Goal: Task Accomplishment & Management: Manage account settings

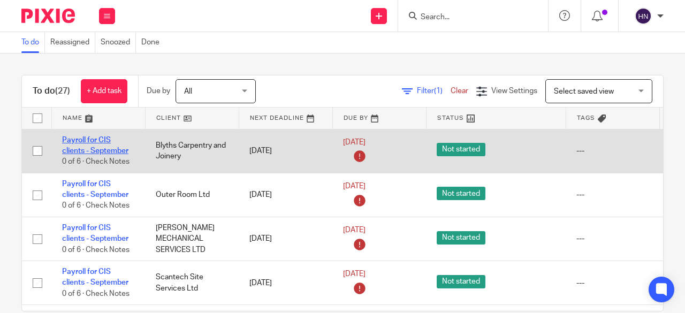
click at [97, 148] on link "Payroll for CIS clients - September" at bounding box center [95, 145] width 66 height 18
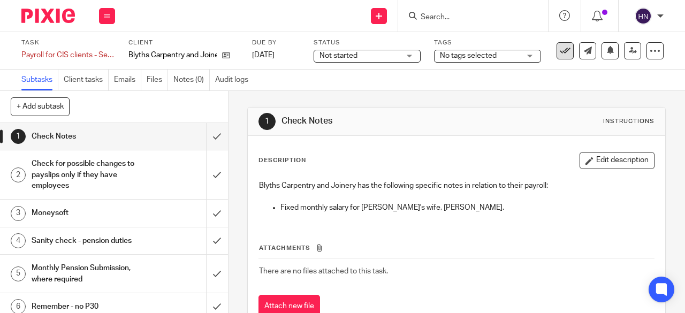
click at [560, 49] on icon at bounding box center [565, 50] width 11 height 11
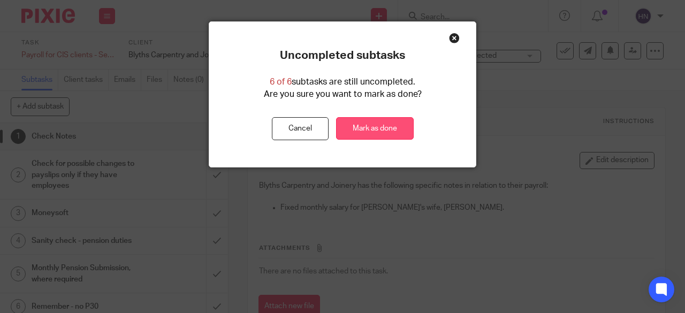
click at [381, 126] on link "Mark as done" at bounding box center [375, 128] width 78 height 23
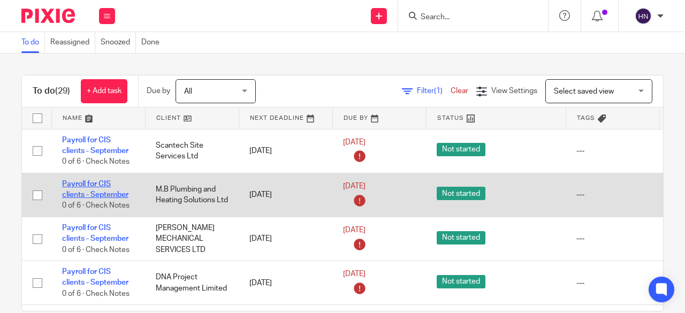
click at [92, 180] on link "Payroll for CIS clients - September" at bounding box center [95, 189] width 66 height 18
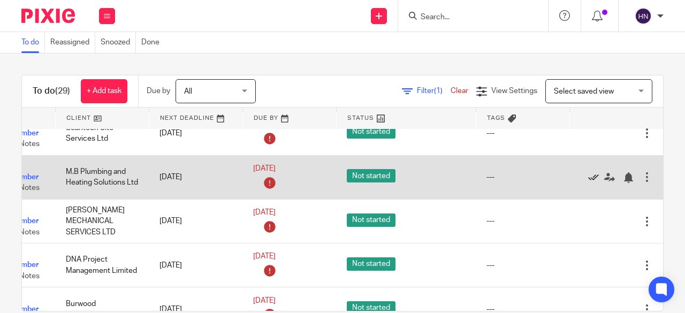
scroll to position [18, 93]
click at [588, 178] on icon at bounding box center [593, 177] width 11 height 11
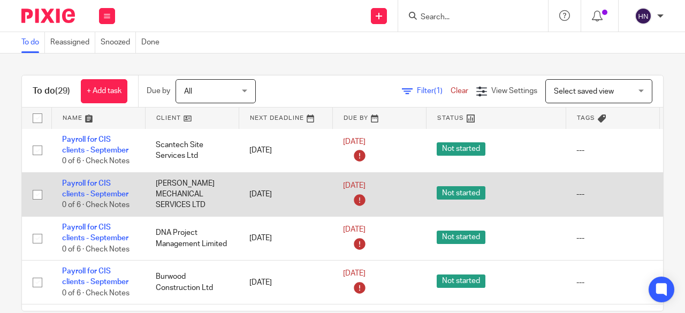
scroll to position [0, 0]
click at [92, 185] on link "Payroll for CIS clients - September" at bounding box center [95, 189] width 66 height 18
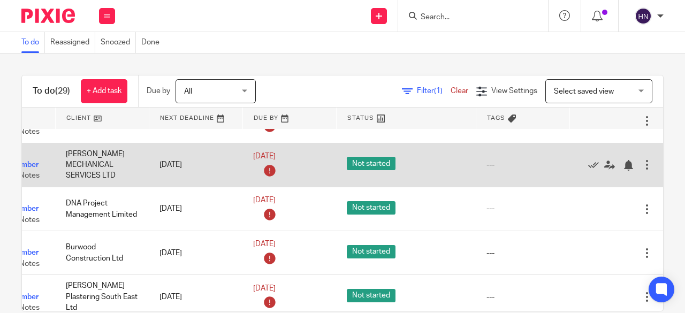
scroll to position [30, 114]
click at [588, 166] on icon at bounding box center [593, 165] width 11 height 11
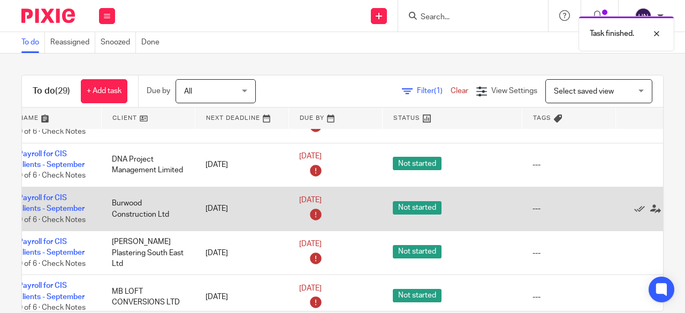
scroll to position [30, 0]
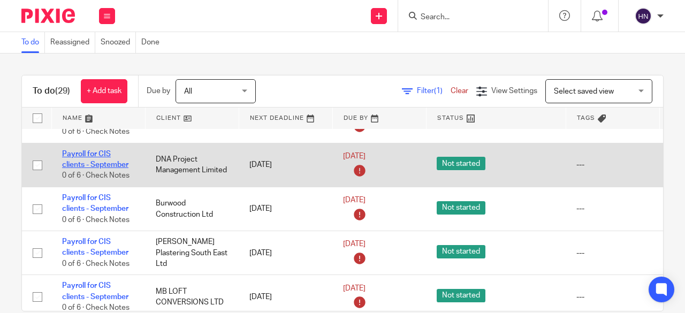
click at [96, 155] on link "Payroll for CIS clients - September" at bounding box center [95, 159] width 66 height 18
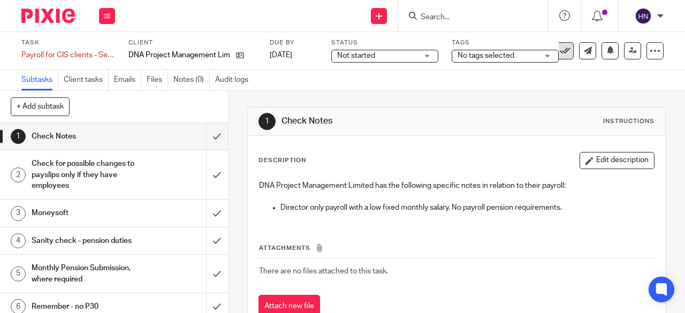
click at [562, 46] on button at bounding box center [565, 50] width 17 height 17
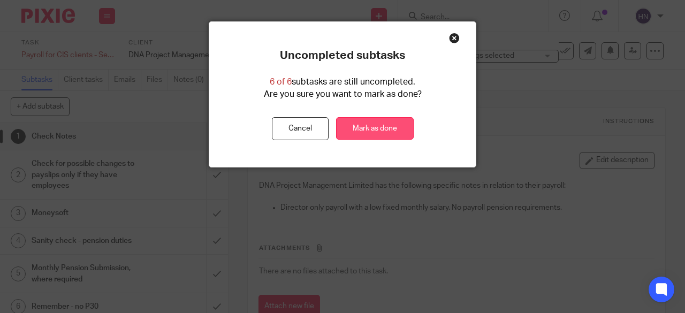
click at [373, 127] on link "Mark as done" at bounding box center [375, 128] width 78 height 23
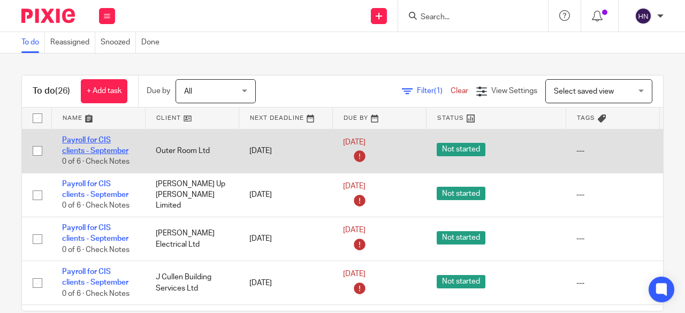
click at [113, 151] on link "Payroll for CIS clients - September" at bounding box center [95, 145] width 66 height 18
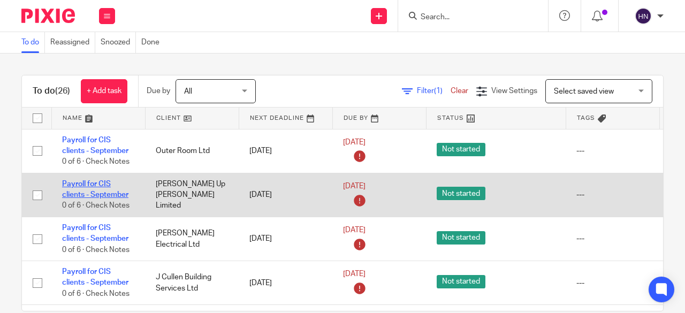
click at [87, 185] on link "Payroll for CIS clients - September" at bounding box center [95, 189] width 66 height 18
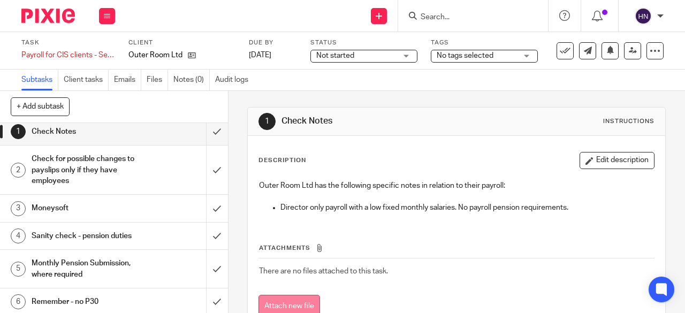
scroll to position [6, 0]
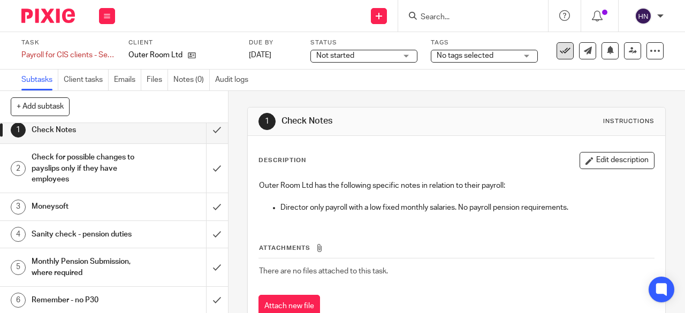
click at [561, 48] on icon at bounding box center [565, 50] width 11 height 11
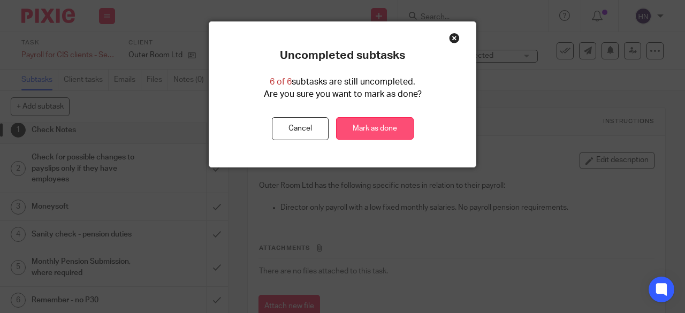
click at [385, 123] on link "Mark as done" at bounding box center [375, 128] width 78 height 23
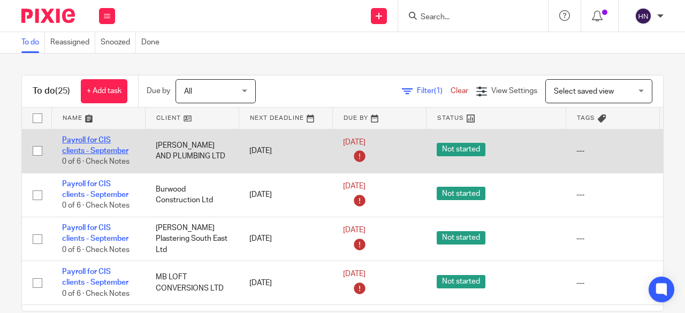
click at [87, 139] on link "Payroll for CIS clients - September" at bounding box center [95, 145] width 66 height 18
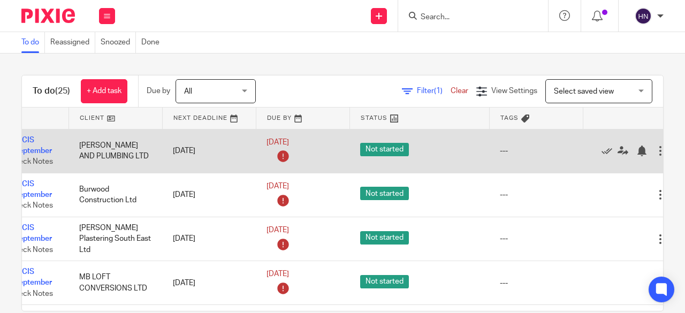
scroll to position [0, 114]
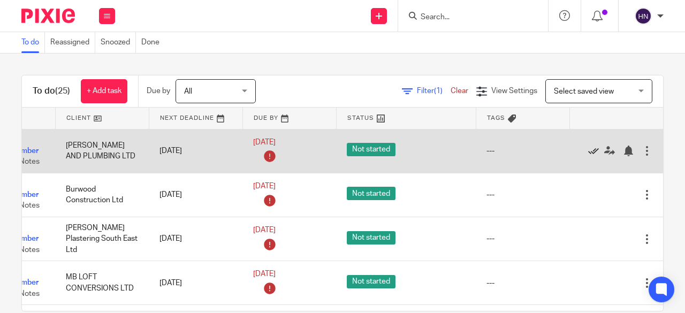
click at [588, 153] on icon at bounding box center [593, 151] width 11 height 11
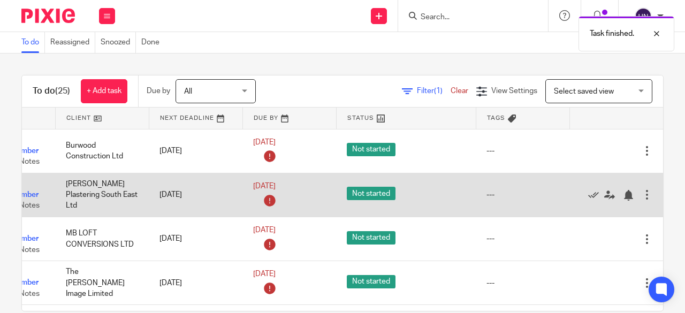
scroll to position [0, 0]
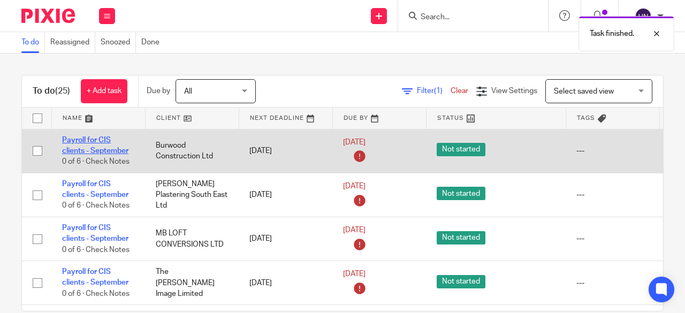
click at [100, 149] on link "Payroll for CIS clients - September" at bounding box center [95, 145] width 66 height 18
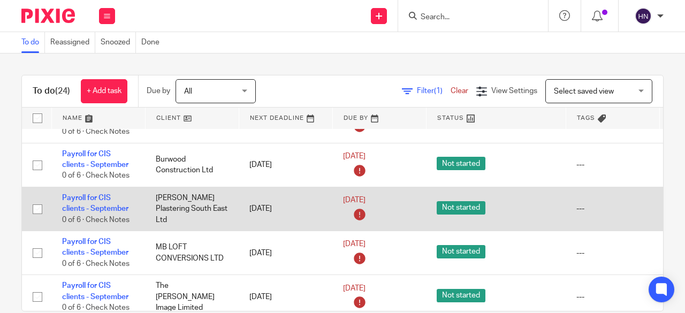
scroll to position [54, 0]
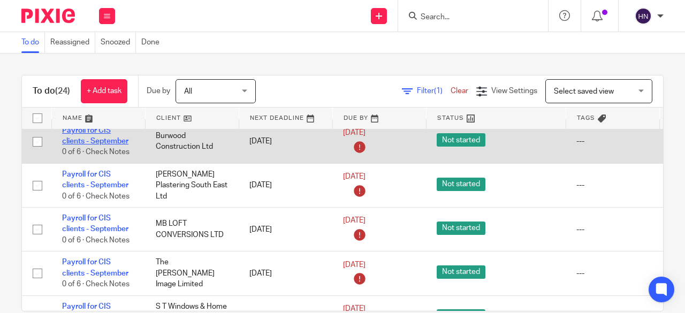
click at [94, 141] on link "Payroll for CIS clients - September" at bounding box center [95, 136] width 66 height 18
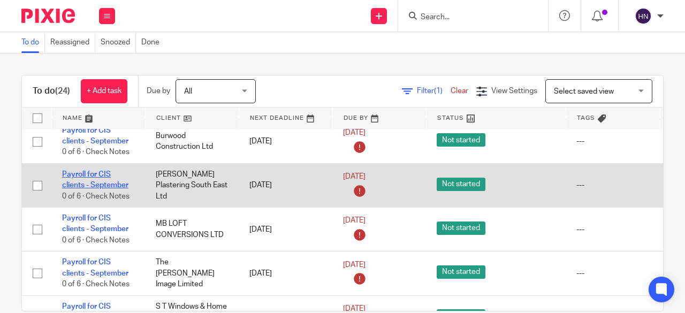
click at [88, 181] on link "Payroll for CIS clients - September" at bounding box center [95, 180] width 66 height 18
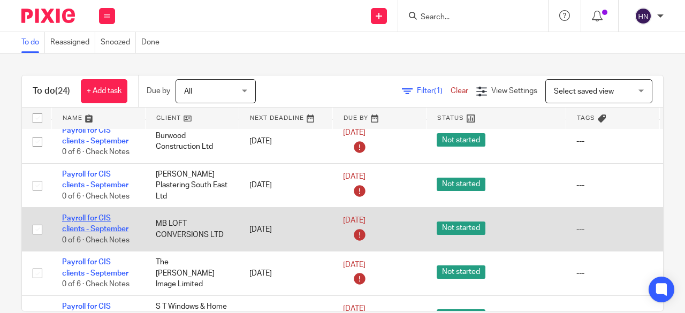
click at [80, 215] on link "Payroll for CIS clients - September" at bounding box center [95, 224] width 66 height 18
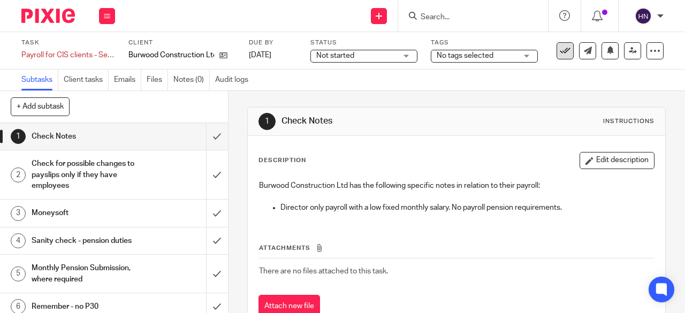
click at [560, 52] on icon at bounding box center [565, 50] width 11 height 11
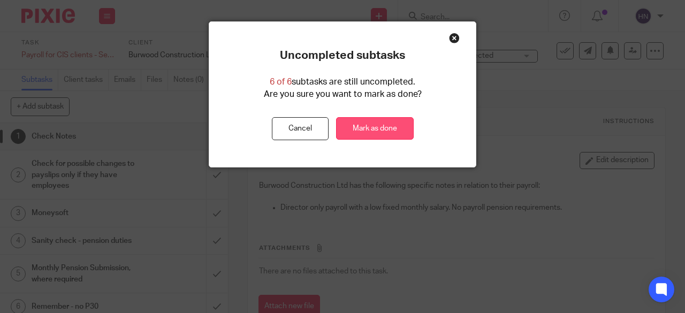
click at [375, 128] on link "Mark as done" at bounding box center [375, 128] width 78 height 23
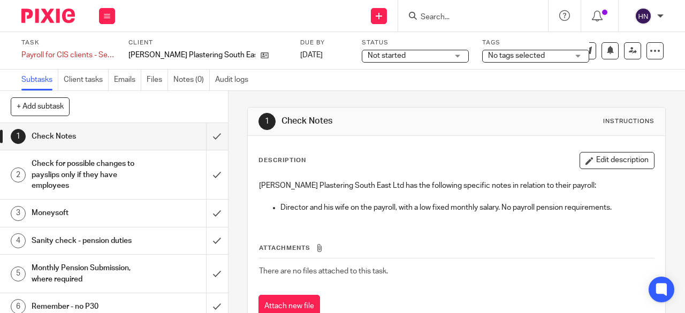
click at [560, 50] on icon at bounding box center [565, 50] width 11 height 11
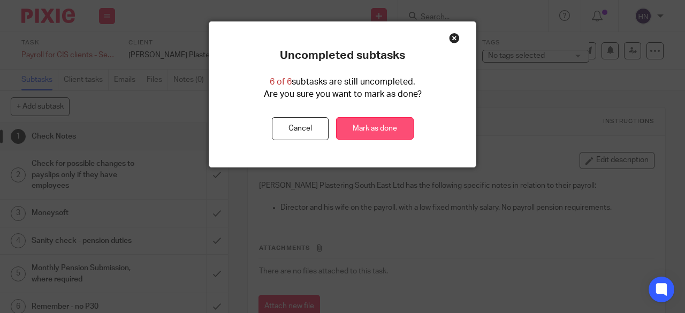
click at [394, 133] on link "Mark as done" at bounding box center [375, 128] width 78 height 23
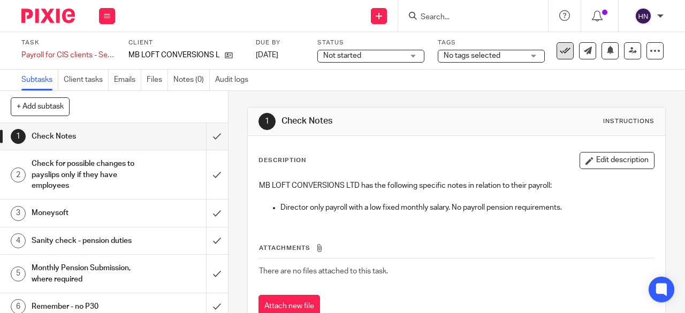
click at [560, 51] on icon at bounding box center [565, 50] width 11 height 11
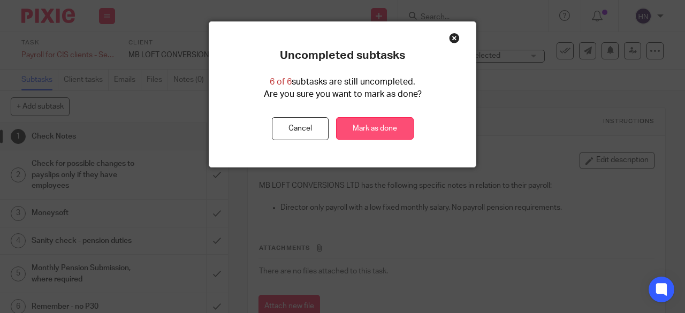
click at [389, 130] on link "Mark as done" at bounding box center [375, 128] width 78 height 23
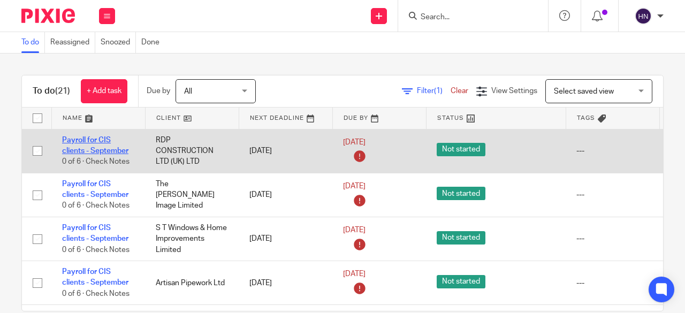
click at [86, 151] on link "Payroll for CIS clients - September" at bounding box center [95, 145] width 66 height 18
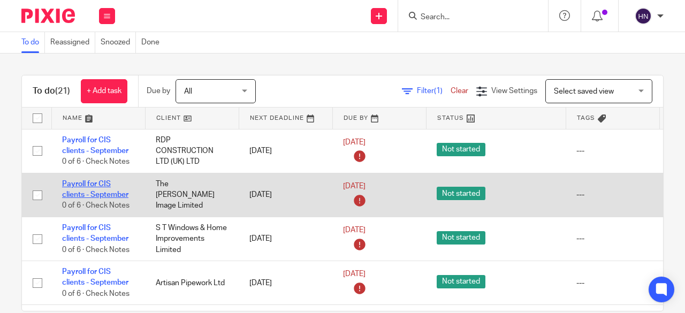
click at [97, 183] on link "Payroll for CIS clients - September" at bounding box center [95, 189] width 66 height 18
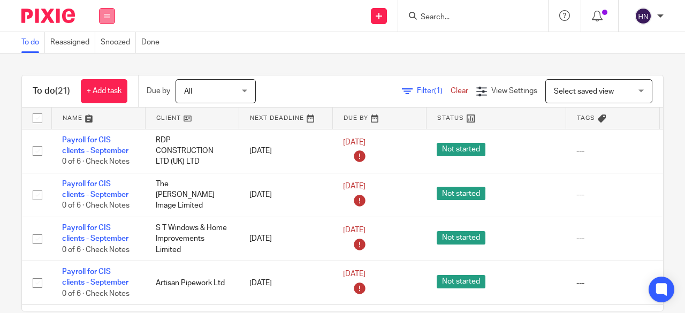
click at [108, 11] on button at bounding box center [107, 16] width 16 height 16
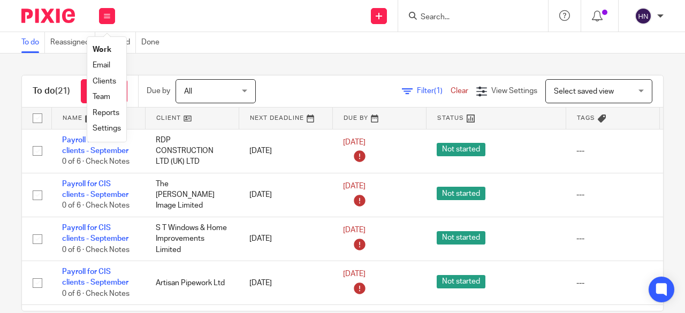
click at [449, 8] on div at bounding box center [473, 16] width 150 height 32
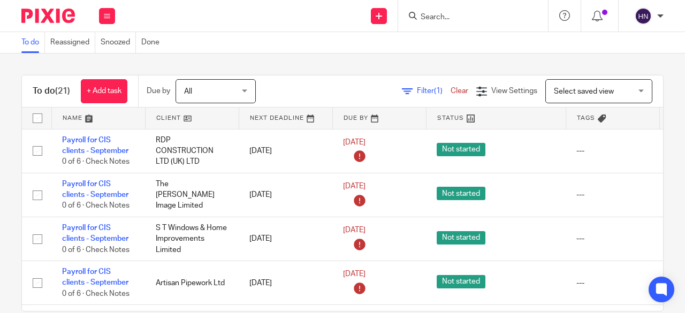
click at [447, 14] on input "Search" at bounding box center [468, 18] width 96 height 10
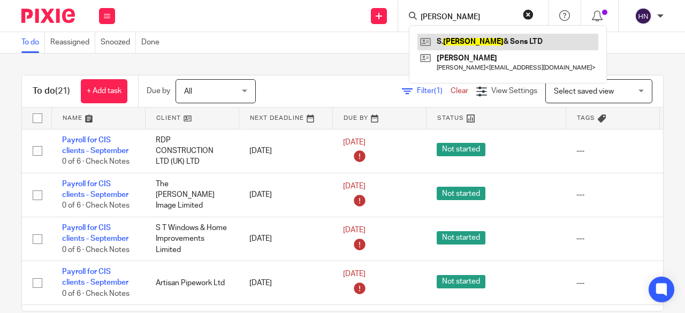
type input "weller"
click at [462, 40] on link at bounding box center [507, 42] width 181 height 16
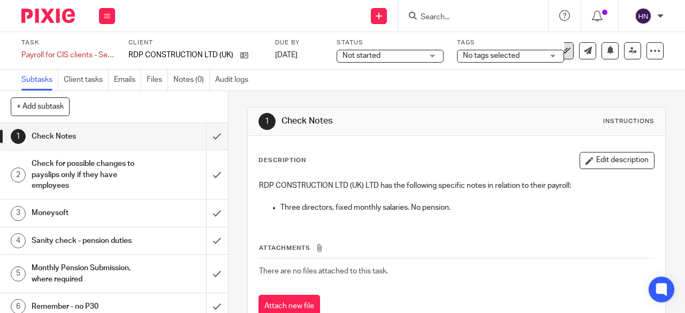
click at [565, 45] on button at bounding box center [565, 50] width 17 height 17
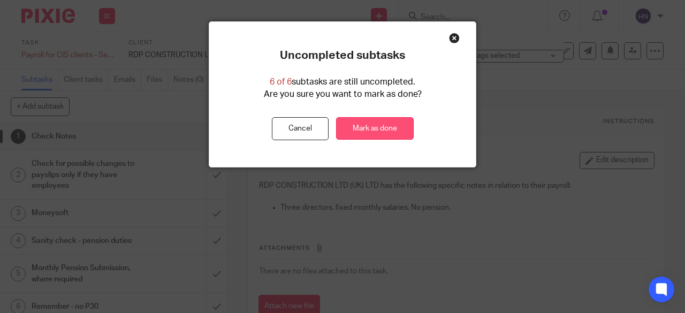
click at [393, 127] on link "Mark as done" at bounding box center [375, 128] width 78 height 23
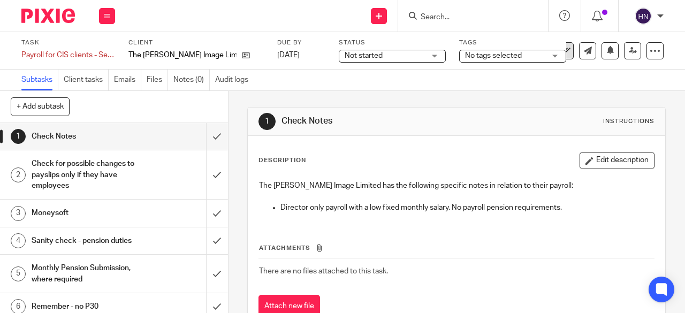
click at [560, 50] on icon at bounding box center [565, 50] width 11 height 11
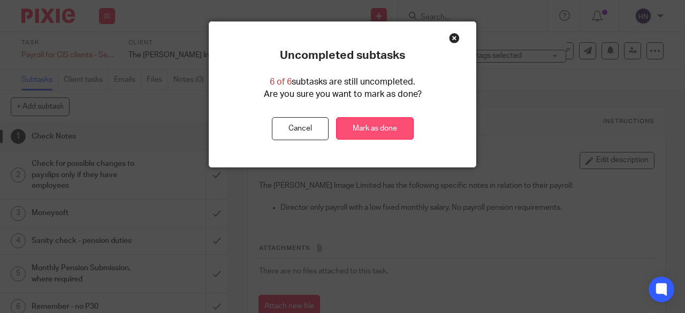
click at [364, 121] on link "Mark as done" at bounding box center [375, 128] width 78 height 23
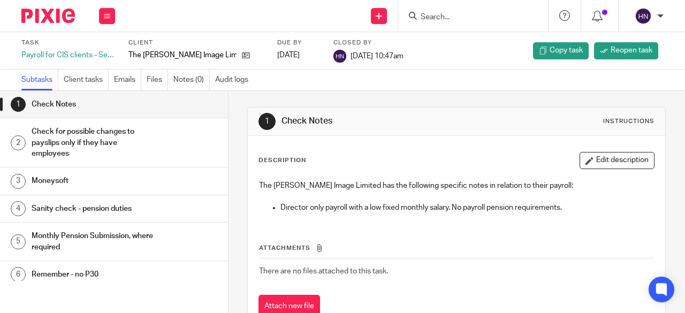
click at [439, 18] on input "Search" at bounding box center [468, 18] width 96 height 10
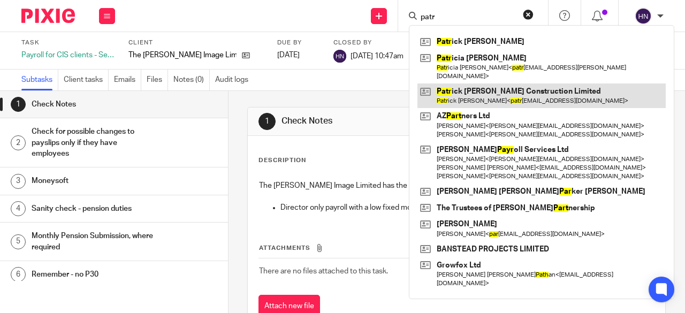
type input "patr"
click at [462, 83] on link at bounding box center [541, 95] width 248 height 25
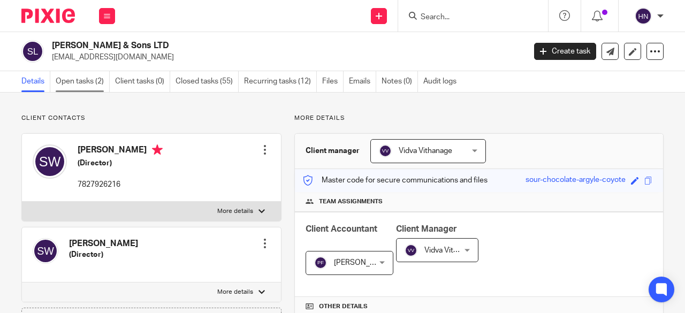
click at [93, 78] on link "Open tasks (2)" at bounding box center [83, 81] width 54 height 21
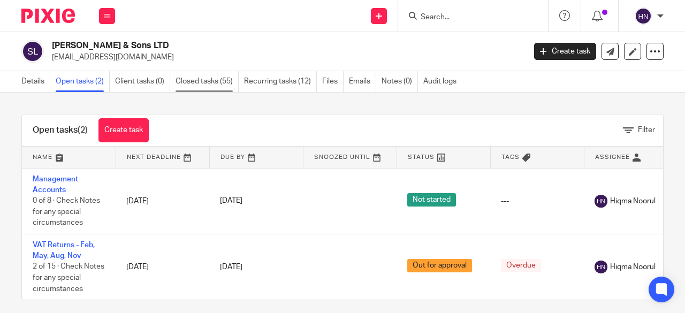
click at [228, 84] on link "Closed tasks (55)" at bounding box center [207, 81] width 63 height 21
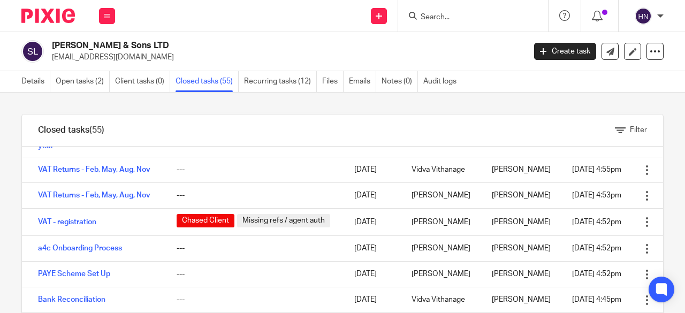
scroll to position [375, 0]
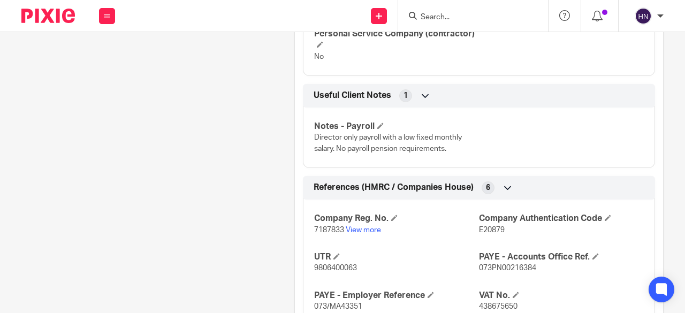
scroll to position [749, 0]
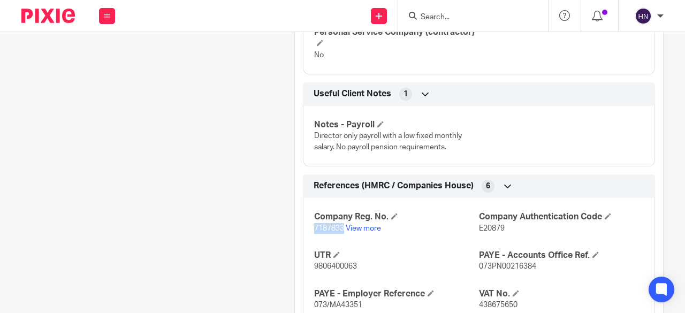
drag, startPoint x: 309, startPoint y: 206, endPoint x: 339, endPoint y: 210, distance: 30.2
click at [339, 210] on div "Company Reg. No. 7187833 View more Company Authentication Code E20879 UTR 98064…" at bounding box center [479, 257] width 352 height 134
copy span "7187833"
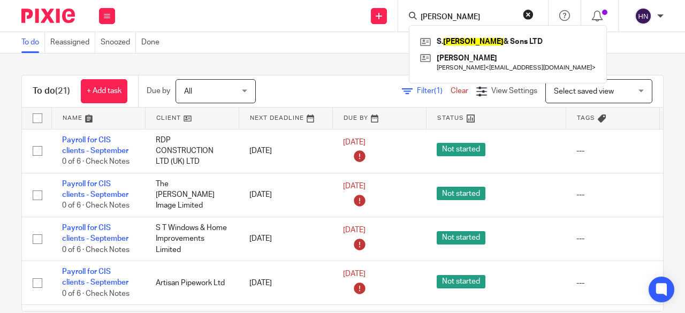
click at [596, 41] on div "To do Reassigned Snoozed Done" at bounding box center [342, 42] width 685 height 21
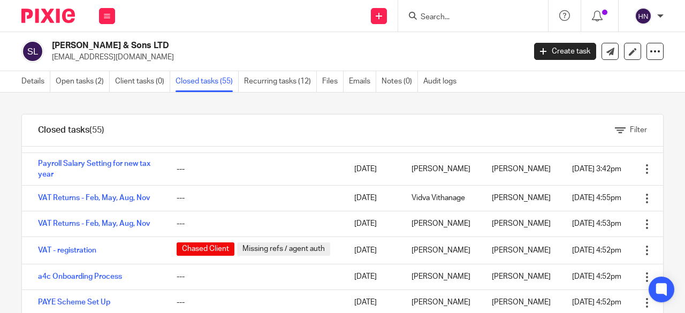
scroll to position [268, 0]
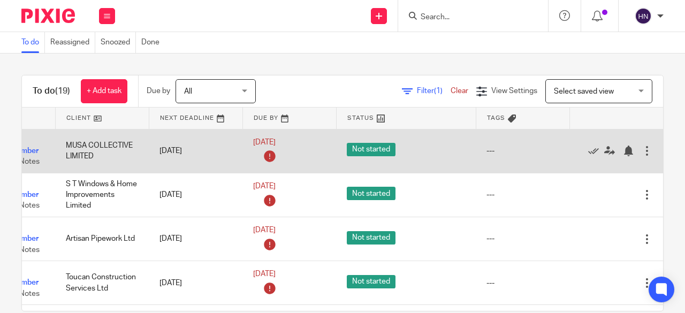
scroll to position [0, 114]
click at [588, 150] on icon at bounding box center [593, 151] width 11 height 11
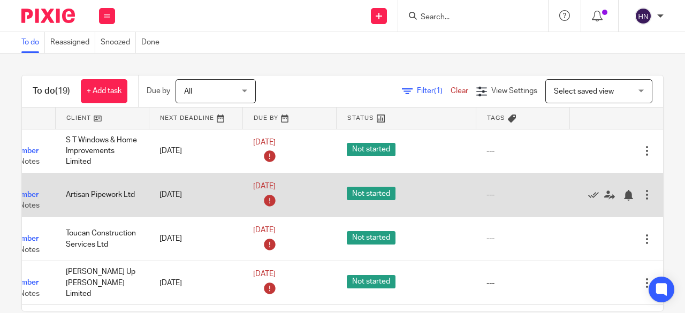
click at [55, 194] on td "Artisan Pipework Ltd" at bounding box center [102, 195] width 94 height 44
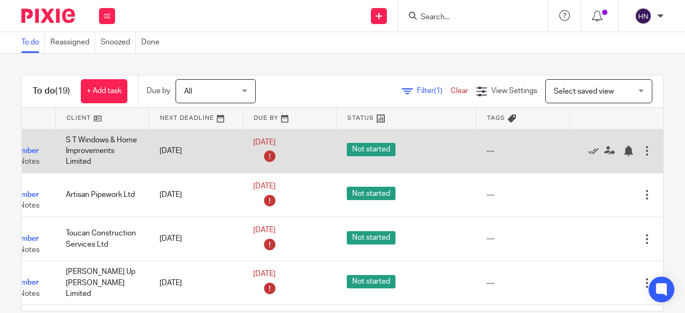
scroll to position [161, 114]
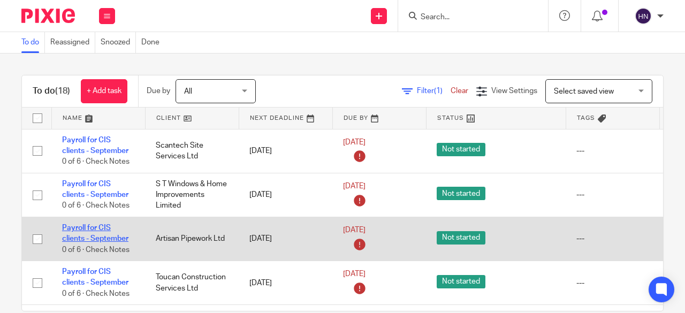
click at [89, 226] on link "Payroll for CIS clients - September" at bounding box center [95, 233] width 66 height 18
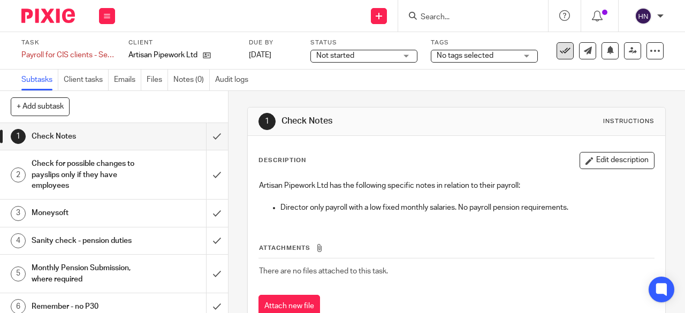
click at [560, 51] on icon at bounding box center [565, 50] width 11 height 11
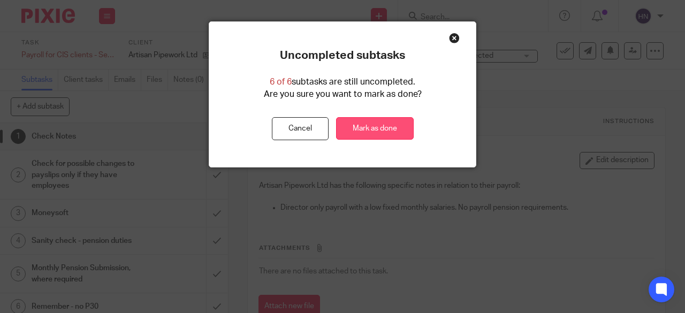
click at [370, 126] on link "Mark as done" at bounding box center [375, 128] width 78 height 23
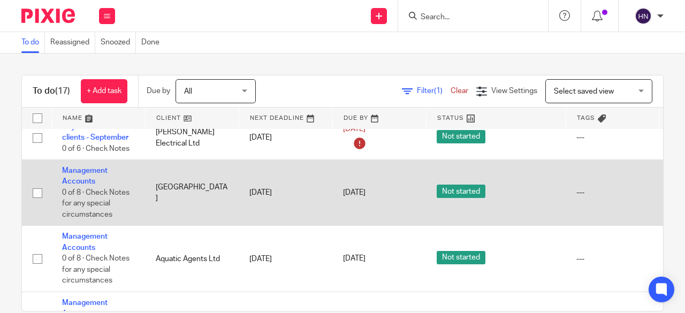
scroll to position [321, 114]
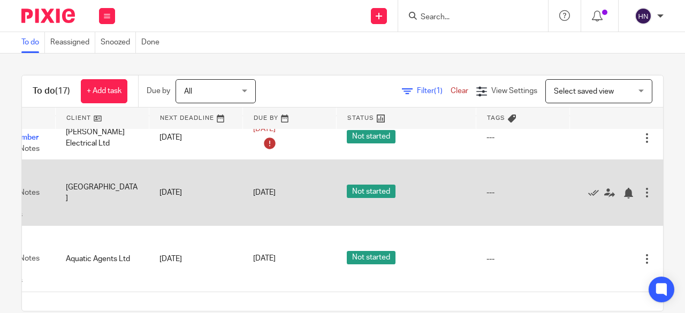
click at [642, 190] on div at bounding box center [647, 192] width 11 height 11
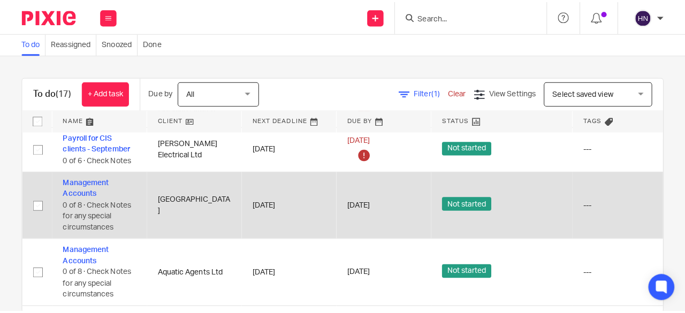
scroll to position [290, 0]
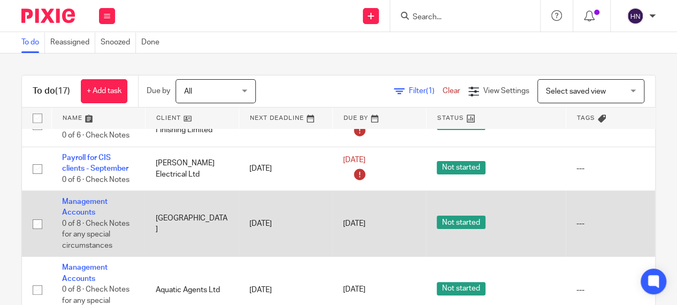
drag, startPoint x: 259, startPoint y: 207, endPoint x: 297, endPoint y: 209, distance: 37.5
click at [297, 209] on td "[DATE]" at bounding box center [286, 224] width 94 height 66
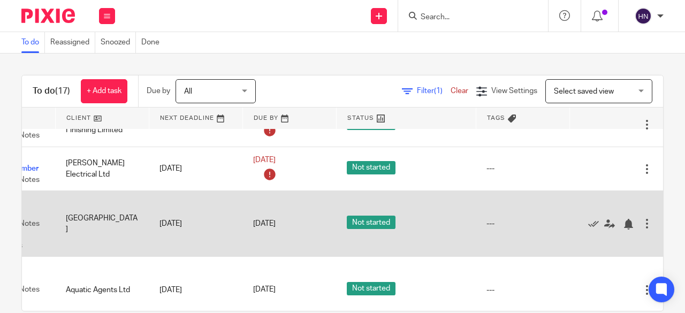
scroll to position [290, 114]
click at [588, 223] on icon at bounding box center [593, 224] width 11 height 11
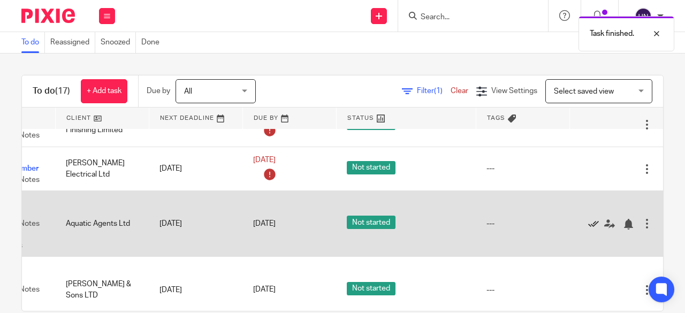
click at [588, 222] on icon at bounding box center [593, 224] width 11 height 11
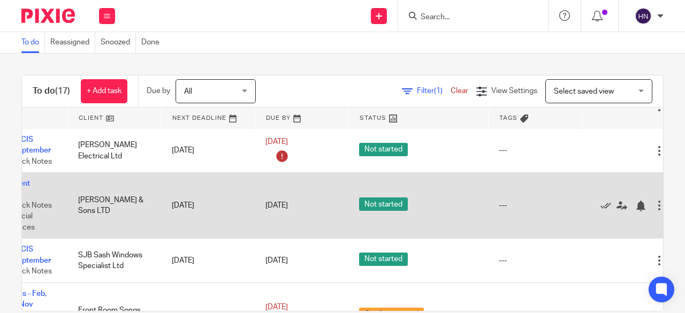
scroll to position [308, 114]
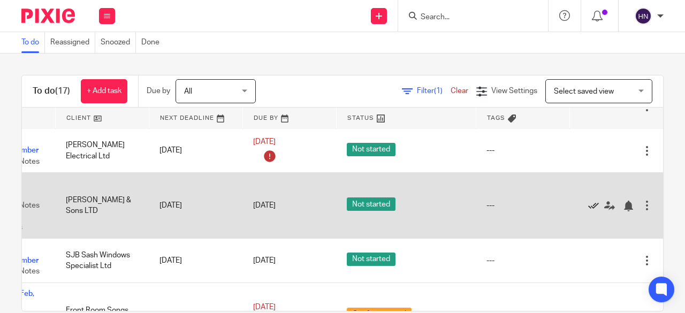
click at [588, 205] on icon at bounding box center [593, 206] width 11 height 11
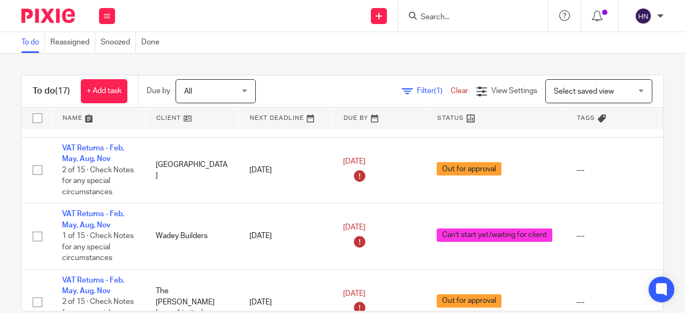
scroll to position [550, 0]
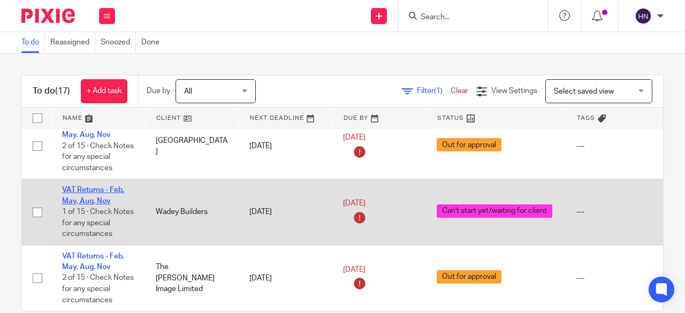
click at [75, 186] on link "VAT Returns - Feb, May, Aug, Nov" at bounding box center [93, 195] width 62 height 18
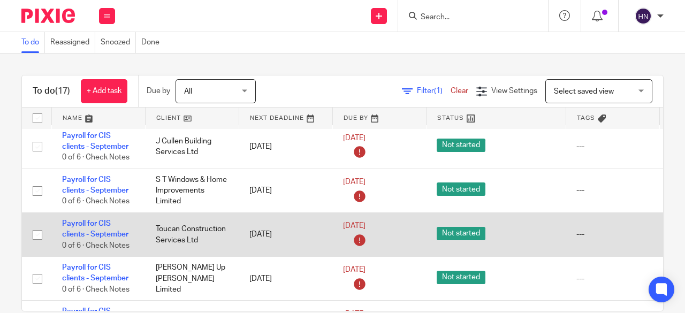
scroll to position [0, 0]
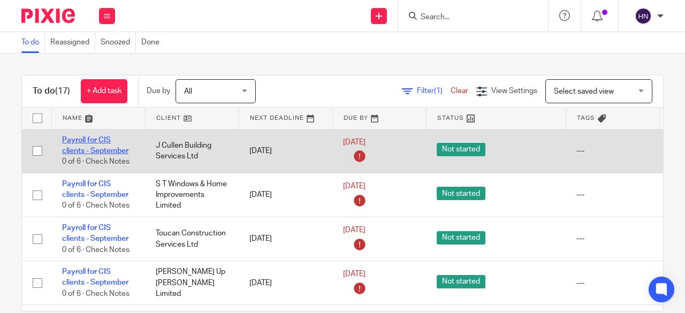
click at [87, 138] on link "Payroll for CIS clients - September" at bounding box center [95, 145] width 66 height 18
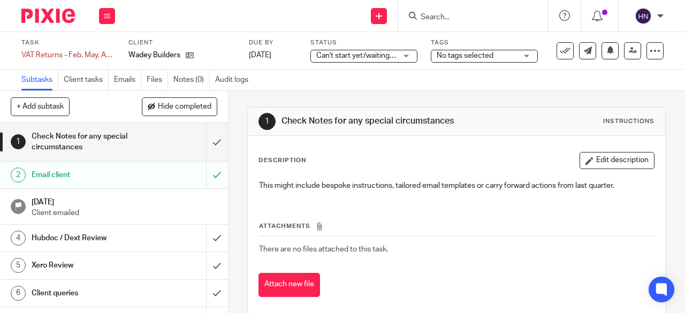
click at [355, 57] on span "Can't start yet/waiting for client" at bounding box center [368, 55] width 105 height 7
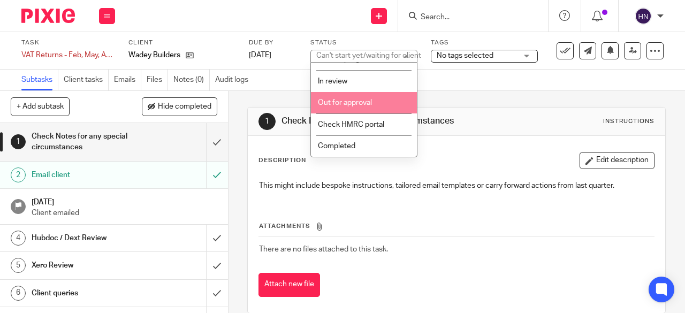
scroll to position [80, 0]
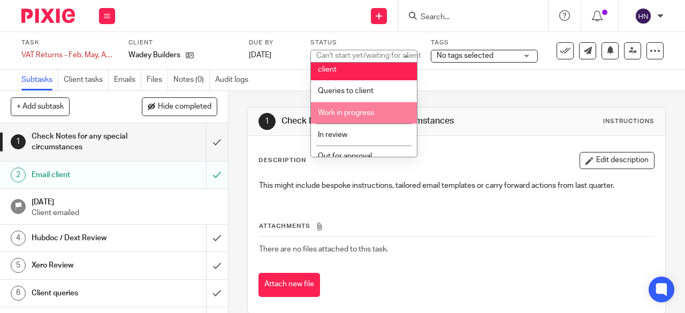
click at [335, 108] on li "Work in progress" at bounding box center [364, 113] width 106 height 22
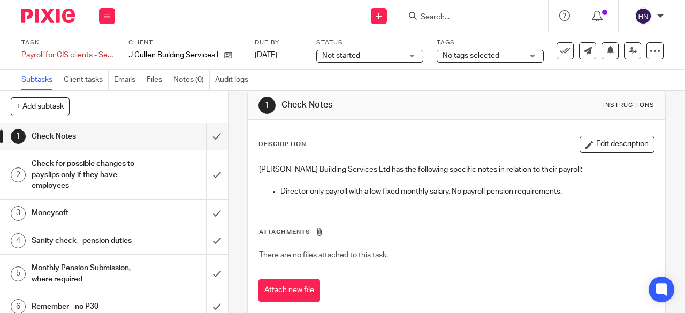
scroll to position [17, 0]
click at [560, 51] on icon at bounding box center [565, 50] width 11 height 11
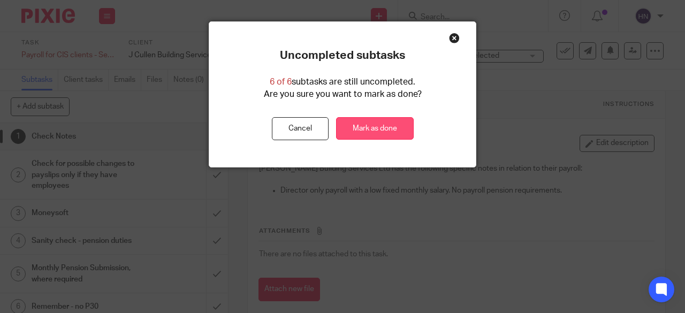
click at [402, 124] on link "Mark as done" at bounding box center [375, 128] width 78 height 23
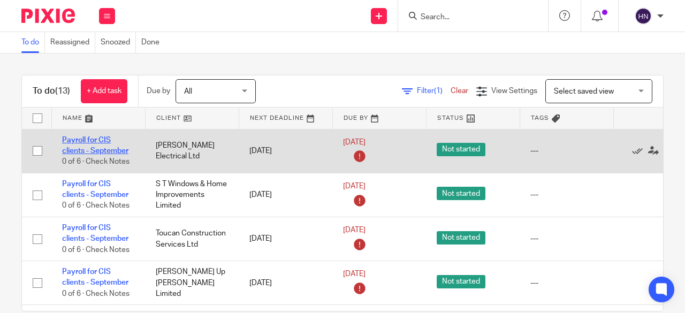
click at [101, 136] on link "Payroll for CIS clients - September" at bounding box center [95, 145] width 66 height 18
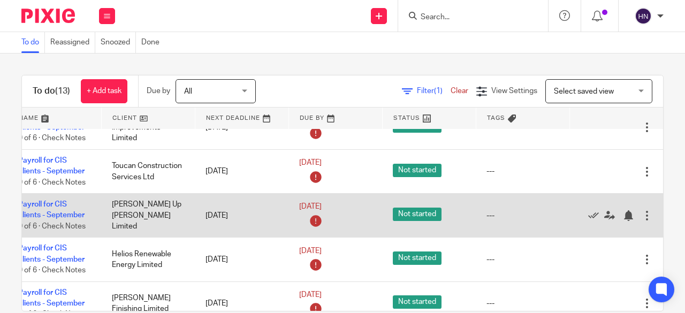
scroll to position [67, 66]
click at [588, 213] on icon at bounding box center [593, 215] width 11 height 11
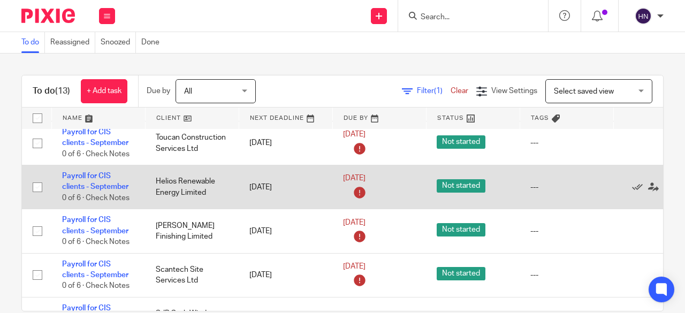
scroll to position [95, 0]
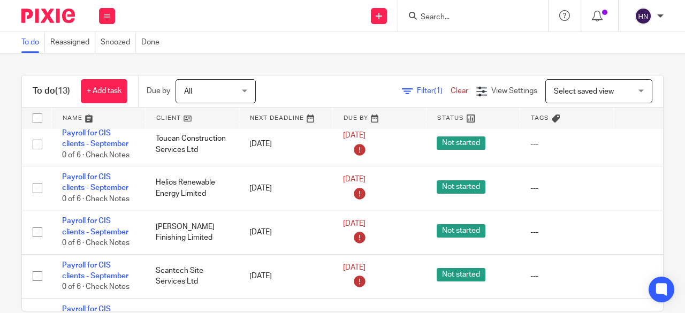
click at [417, 93] on span "Filter (1)" at bounding box center [434, 90] width 34 height 7
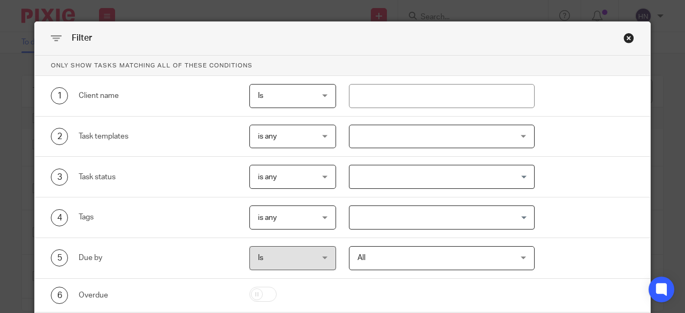
click at [384, 135] on div at bounding box center [442, 137] width 186 height 24
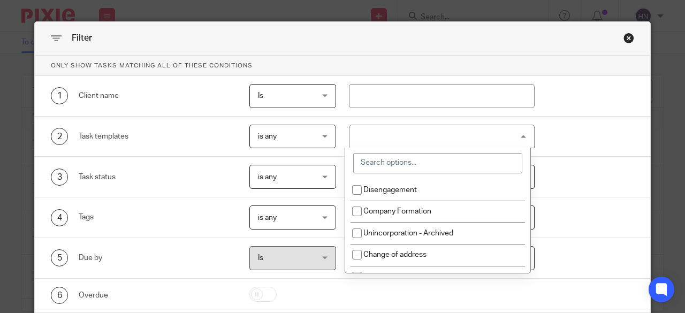
click at [394, 160] on input "search" at bounding box center [437, 163] width 169 height 20
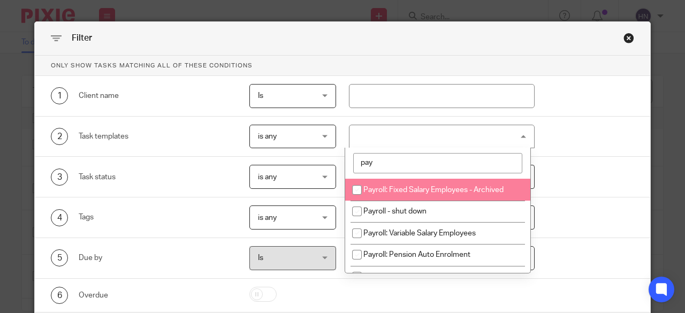
type input "pay"
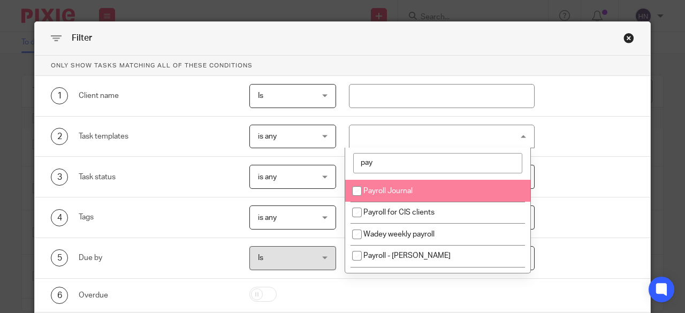
scroll to position [147, 0]
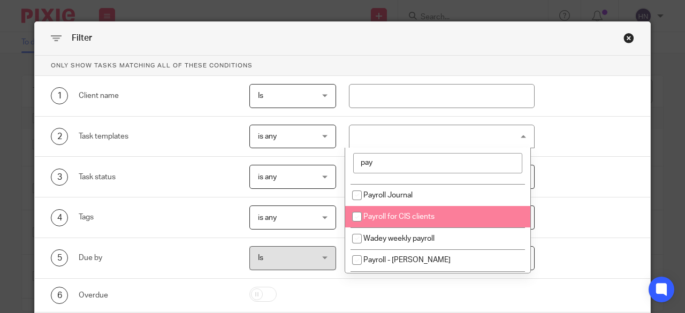
click at [358, 216] on input "checkbox" at bounding box center [357, 217] width 20 height 20
checkbox input "true"
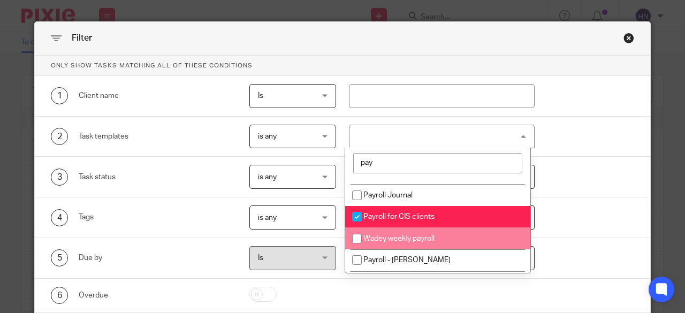
scroll to position [64, 0]
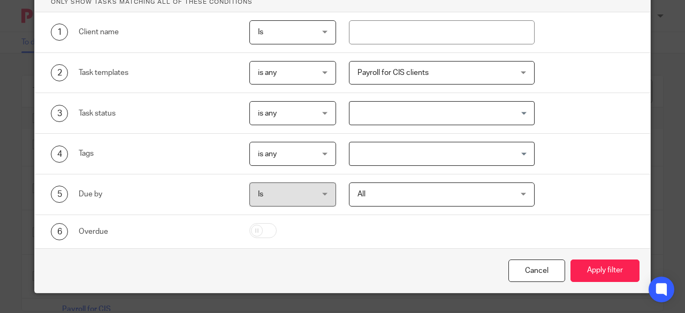
click at [477, 242] on div "6 Overdue" at bounding box center [342, 231] width 615 height 33
click at [601, 262] on button "Apply filter" at bounding box center [605, 271] width 69 height 23
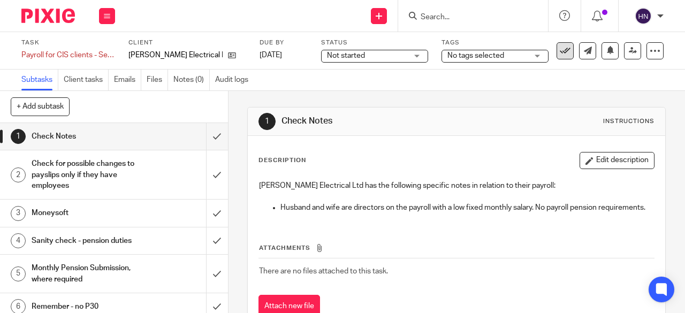
click at [560, 49] on icon at bounding box center [565, 50] width 11 height 11
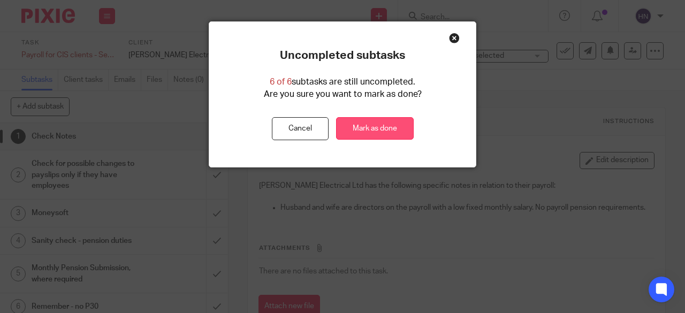
click at [356, 126] on link "Mark as done" at bounding box center [375, 128] width 78 height 23
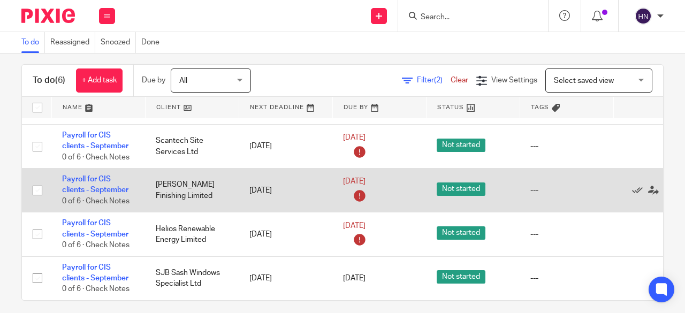
scroll to position [19, 0]
